Goal: Task Accomplishment & Management: Use online tool/utility

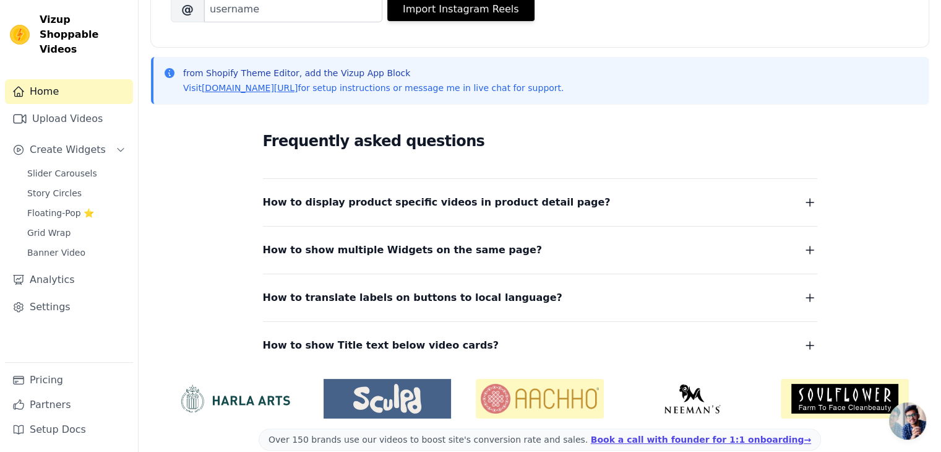
scroll to position [242, 0]
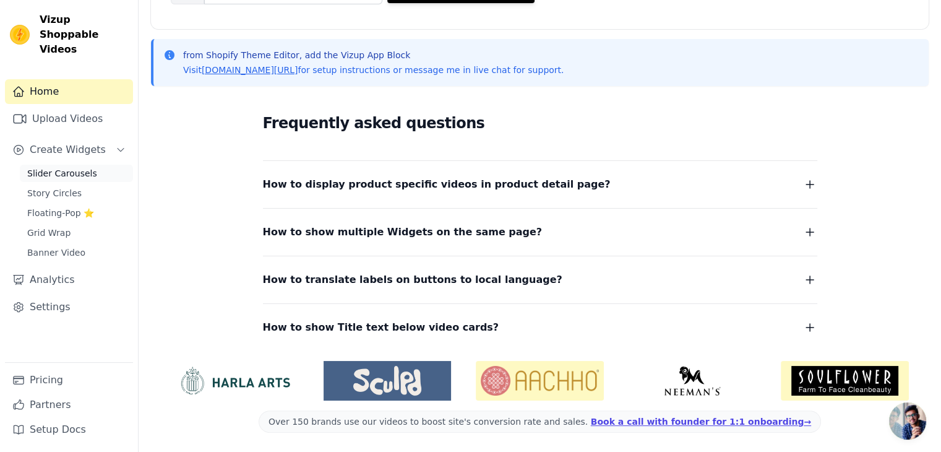
click at [56, 166] on link "Slider Carousels" at bounding box center [76, 173] width 113 height 17
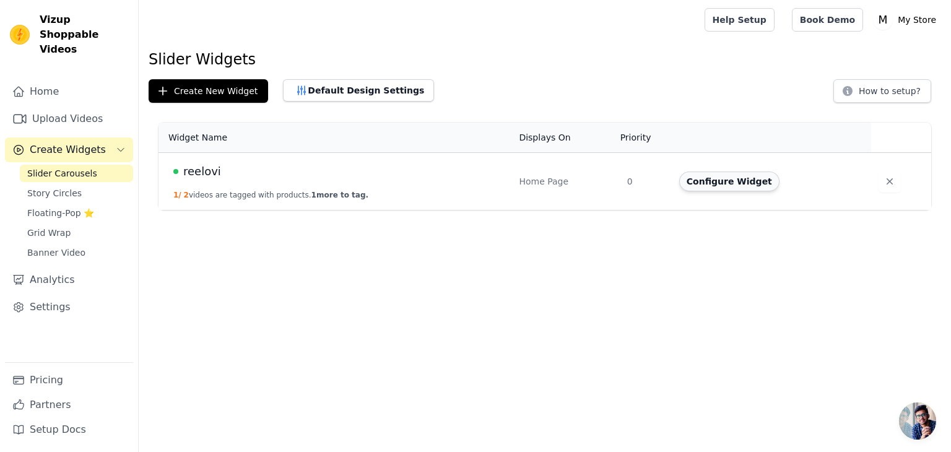
click at [706, 186] on button "Configure Widget" at bounding box center [729, 181] width 100 height 20
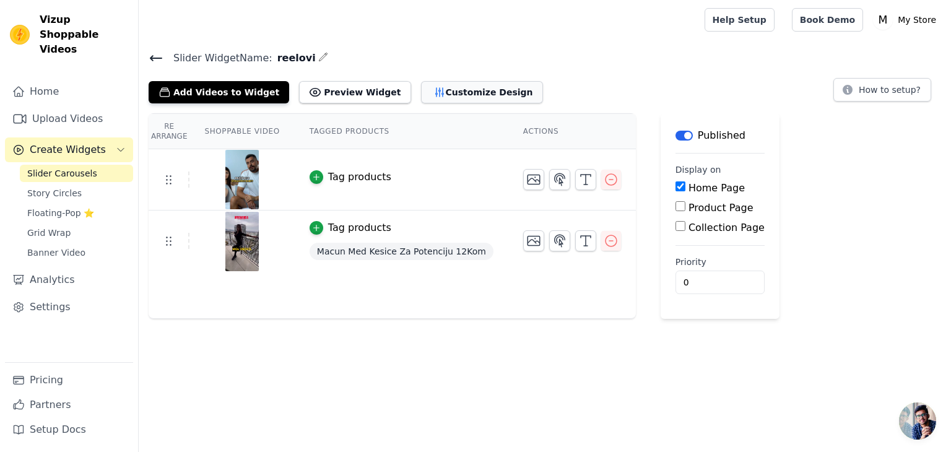
click at [459, 90] on button "Customize Design" at bounding box center [482, 92] width 122 height 22
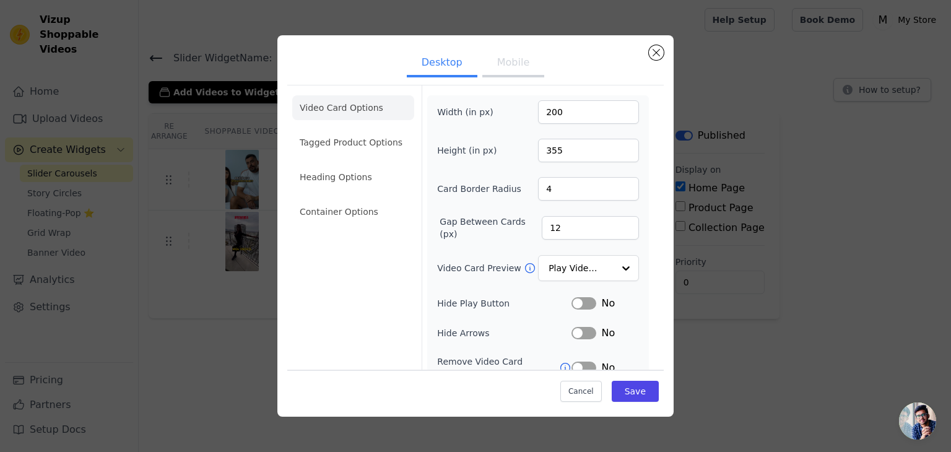
click at [514, 63] on button "Mobile" at bounding box center [513, 63] width 62 height 27
click at [572, 152] on input "250" at bounding box center [588, 151] width 101 height 24
type input "350"
click at [624, 392] on button "Save" at bounding box center [634, 391] width 47 height 21
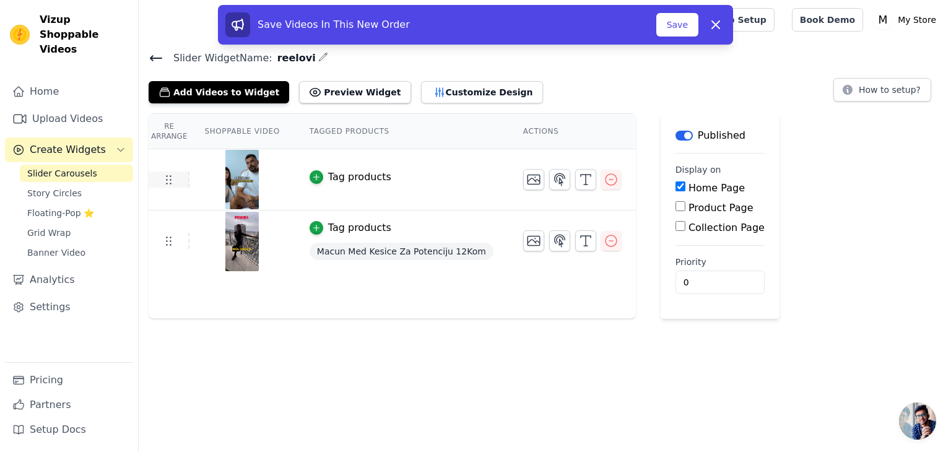
drag, startPoint x: 166, startPoint y: 241, endPoint x: 166, endPoint y: 173, distance: 68.1
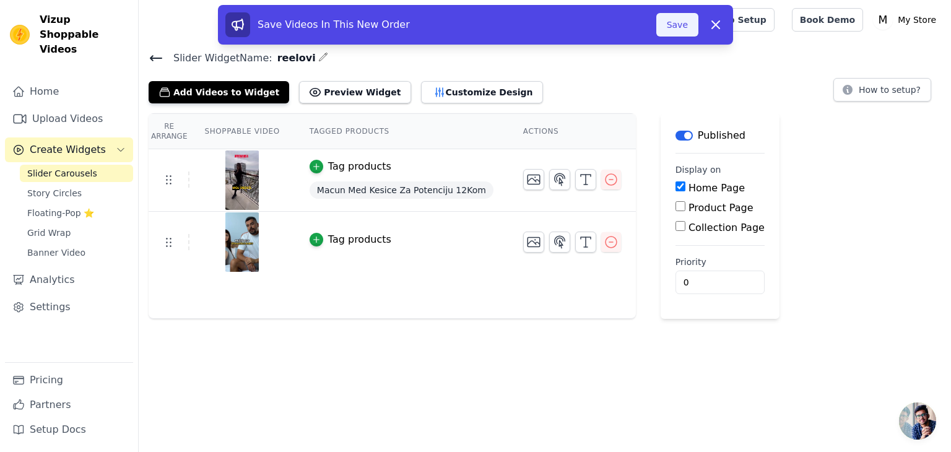
click at [663, 22] on button "Save" at bounding box center [677, 25] width 42 height 24
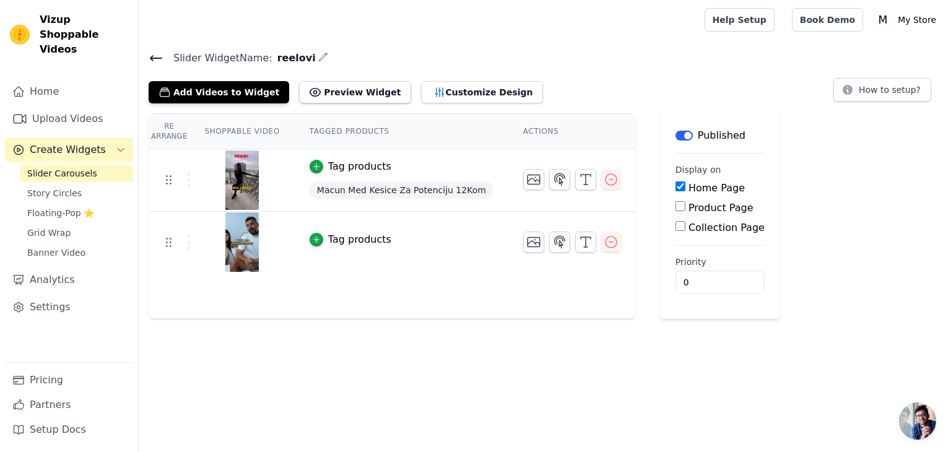
click at [345, 235] on div "Tag products" at bounding box center [359, 239] width 63 height 15
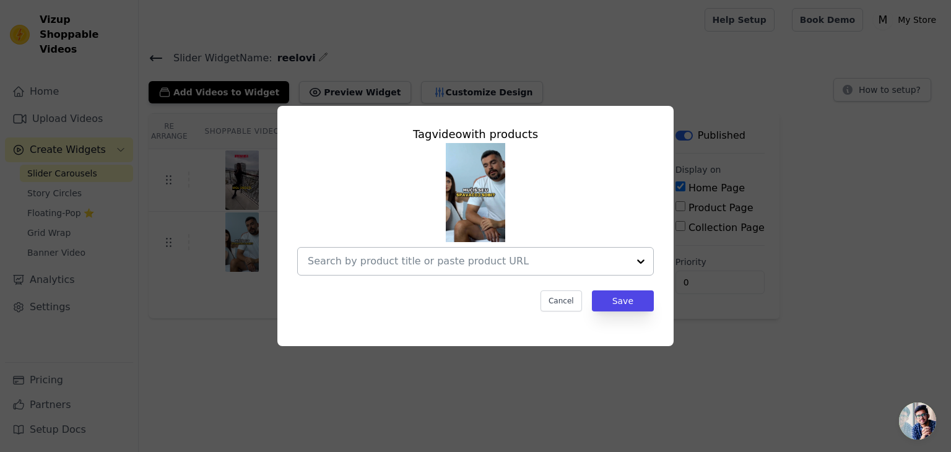
click at [579, 256] on input "text" at bounding box center [468, 261] width 321 height 15
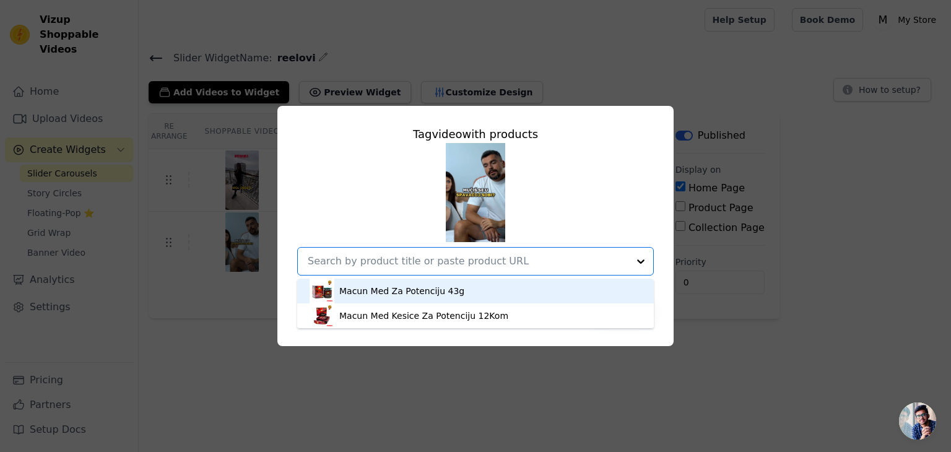
click at [459, 300] on div "Macun Med Za Potenciju 43g" at bounding box center [475, 290] width 332 height 25
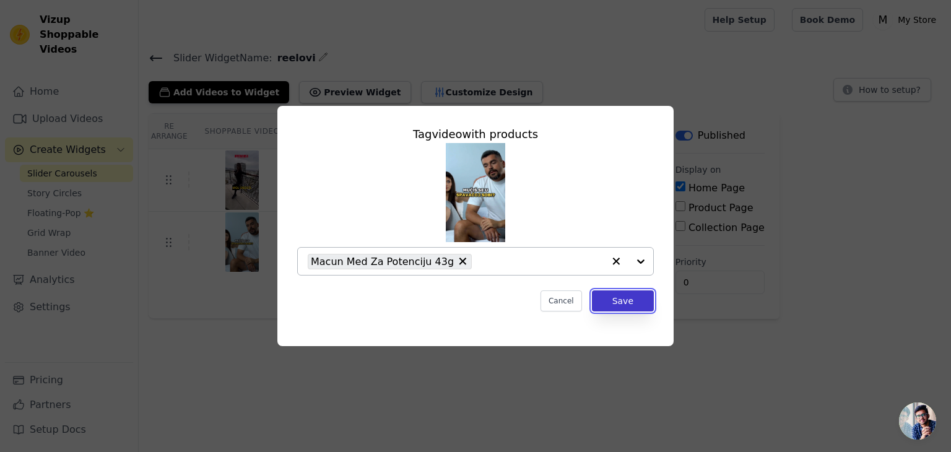
click at [618, 297] on button "Save" at bounding box center [623, 300] width 62 height 21
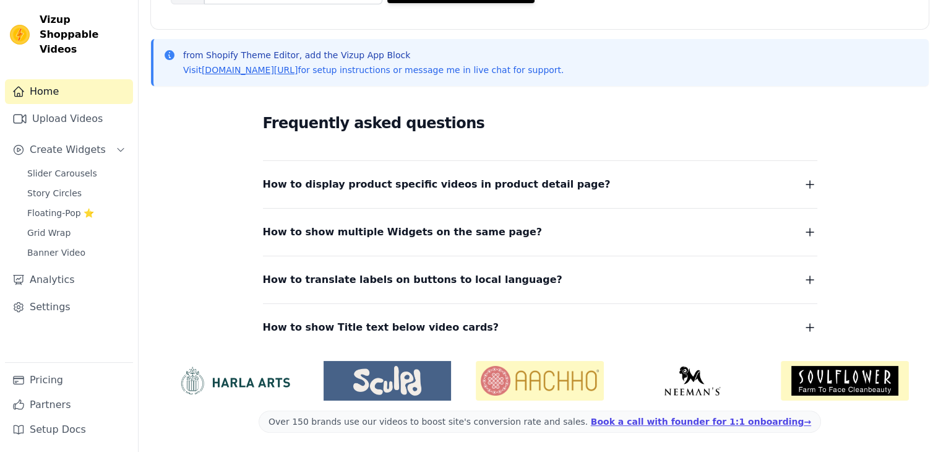
scroll to position [242, 0]
